Goal: Transaction & Acquisition: Book appointment/travel/reservation

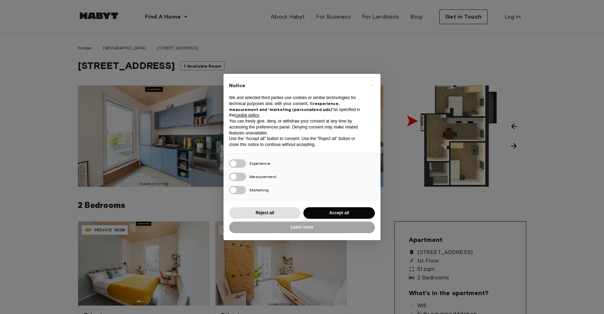
click at [277, 207] on div "Reject all Accept all" at bounding box center [302, 213] width 146 height 14
click at [280, 212] on button "Reject all" at bounding box center [264, 213] width 71 height 12
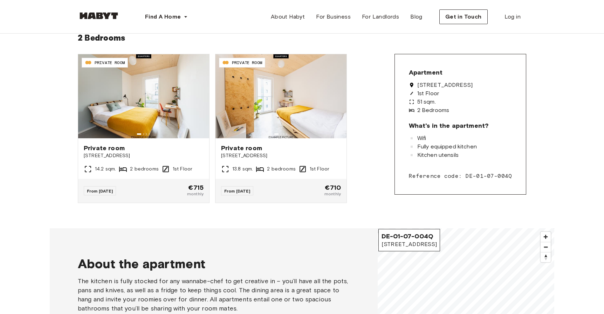
scroll to position [168, 0]
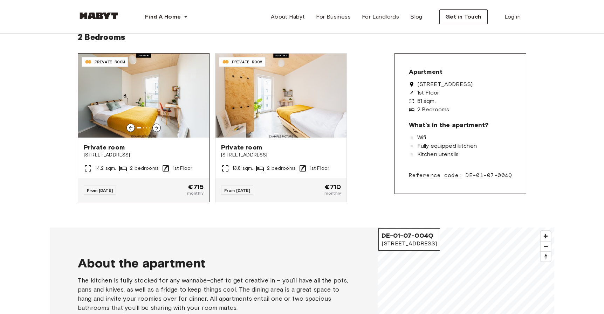
click at [158, 126] on icon at bounding box center [157, 128] width 6 height 6
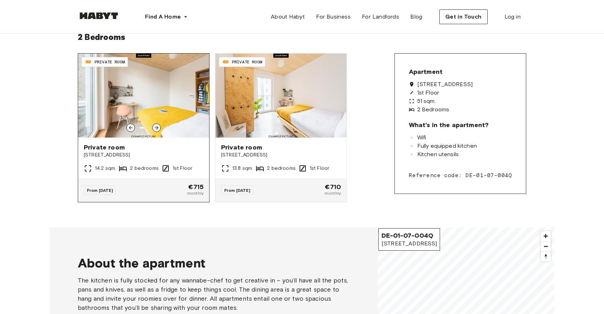
click at [158, 126] on icon at bounding box center [157, 128] width 6 height 6
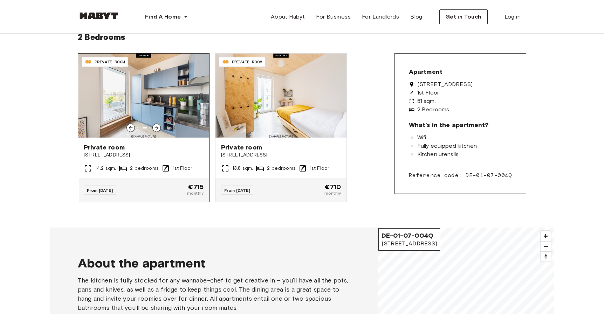
click at [158, 126] on icon at bounding box center [157, 128] width 6 height 6
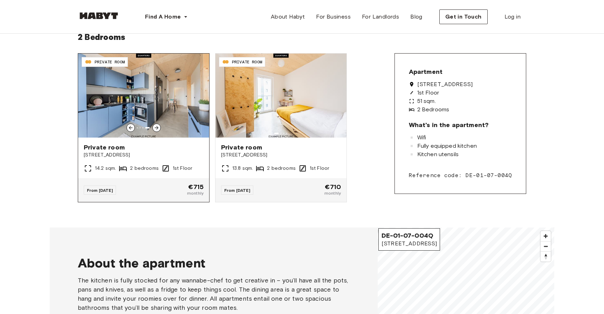
click at [158, 126] on icon at bounding box center [157, 128] width 6 height 6
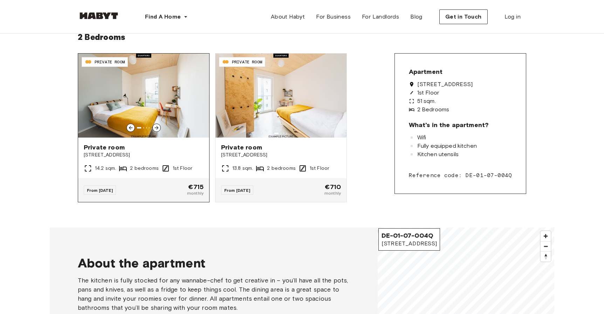
click at [158, 126] on icon at bounding box center [157, 128] width 6 height 6
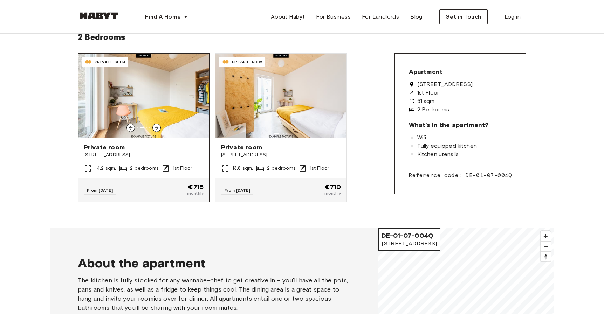
click at [129, 150] on span "Private room" at bounding box center [144, 147] width 120 height 8
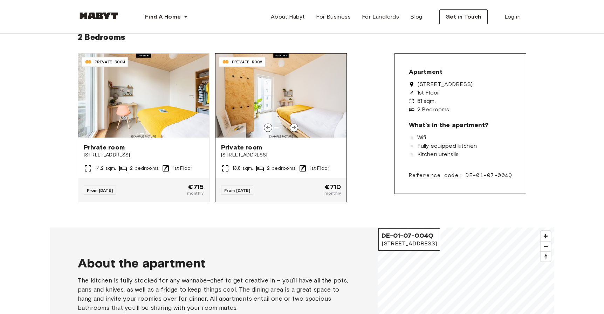
click at [278, 105] on img at bounding box center [280, 96] width 131 height 84
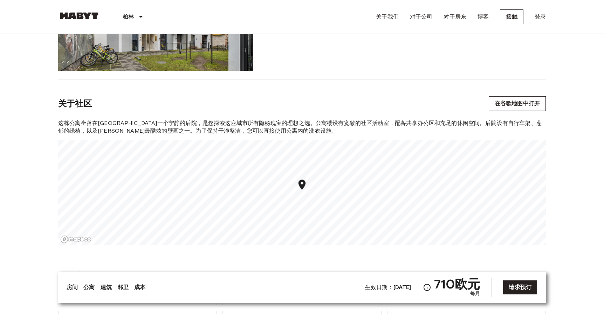
scroll to position [654, 0]
